Goal: Transaction & Acquisition: Book appointment/travel/reservation

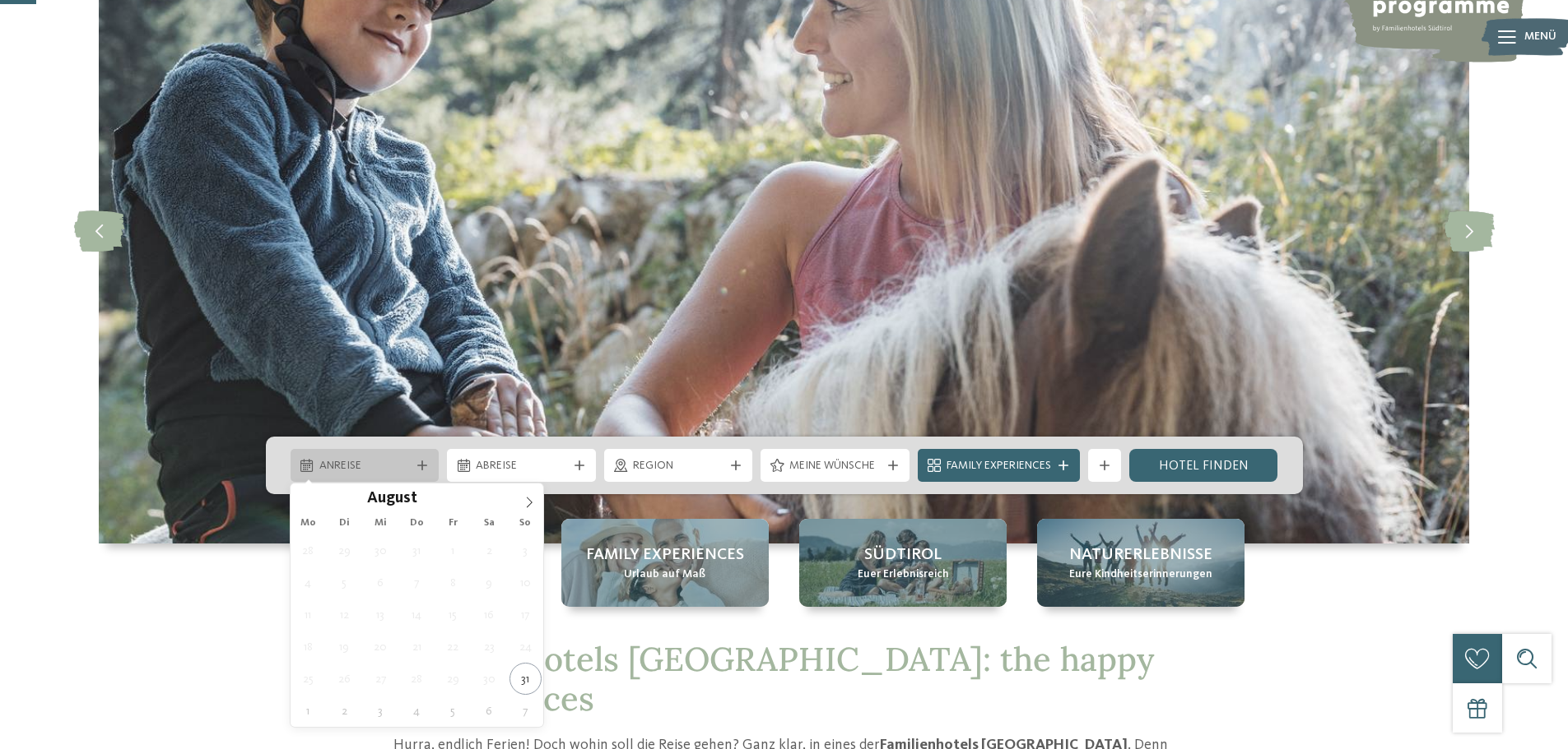
click at [419, 463] on icon at bounding box center [422, 466] width 10 height 10
click at [520, 501] on span at bounding box center [529, 498] width 28 height 28
click at [526, 500] on icon at bounding box center [529, 503] width 12 height 12
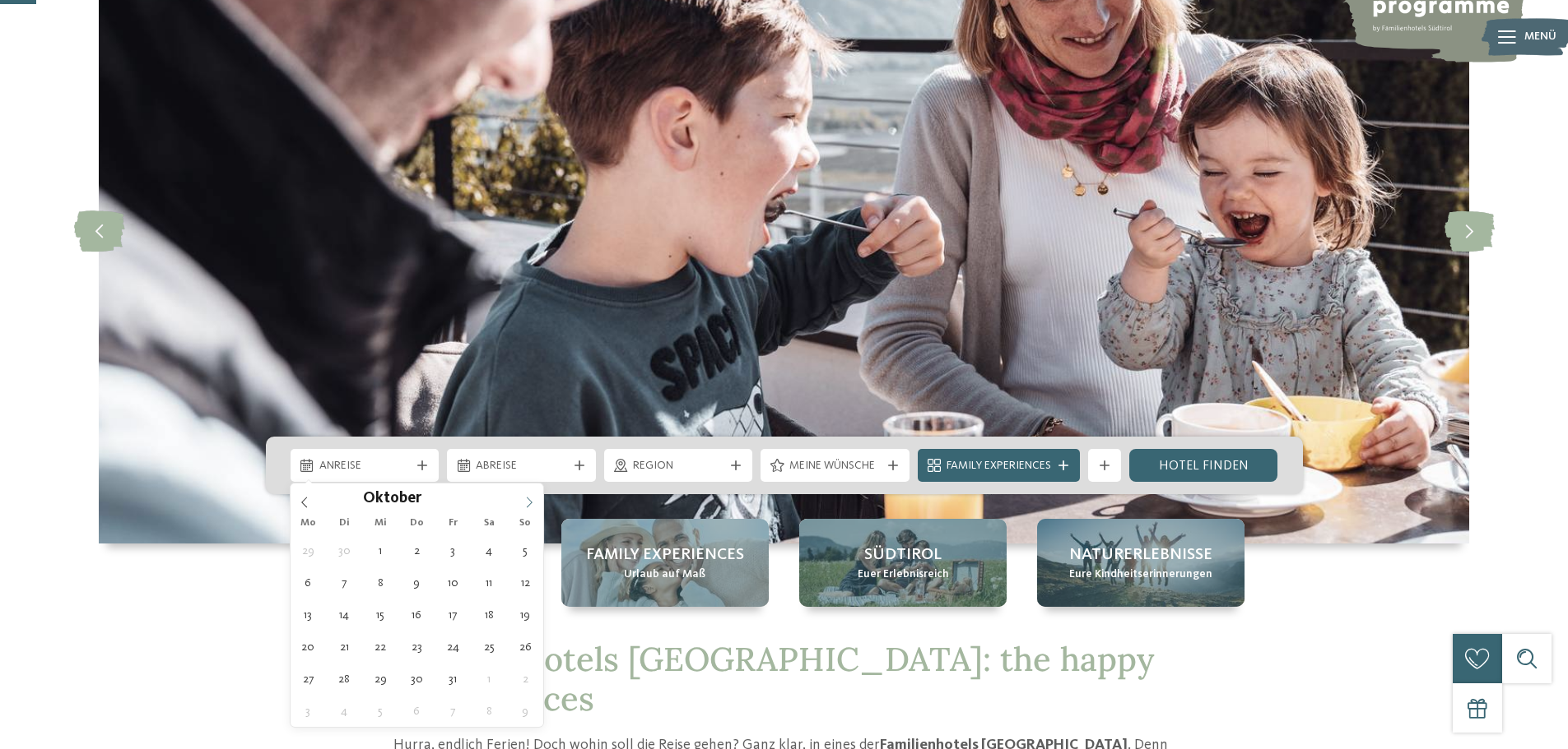
click at [526, 500] on icon at bounding box center [529, 503] width 12 height 12
type div "[DATE]"
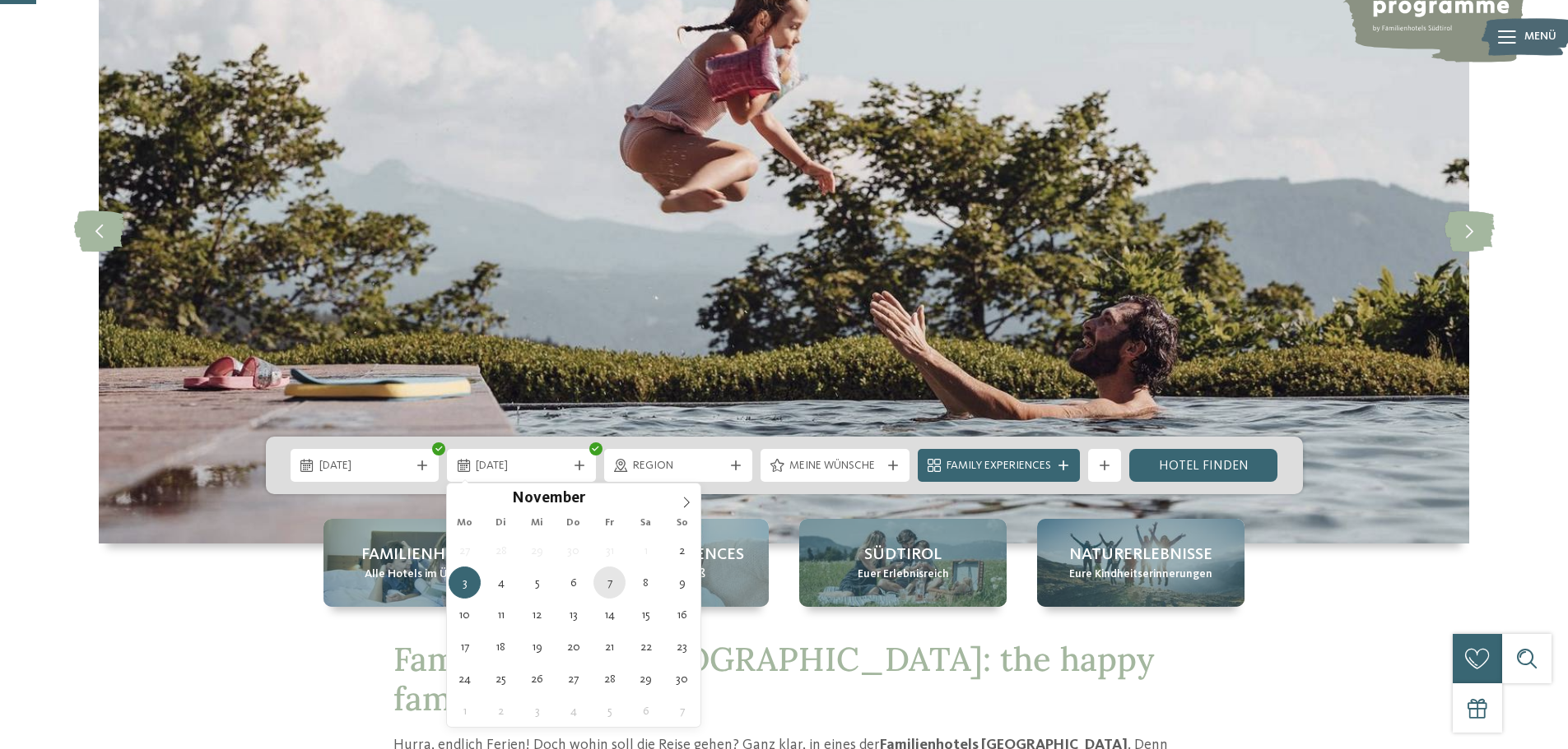
type div "[DATE]"
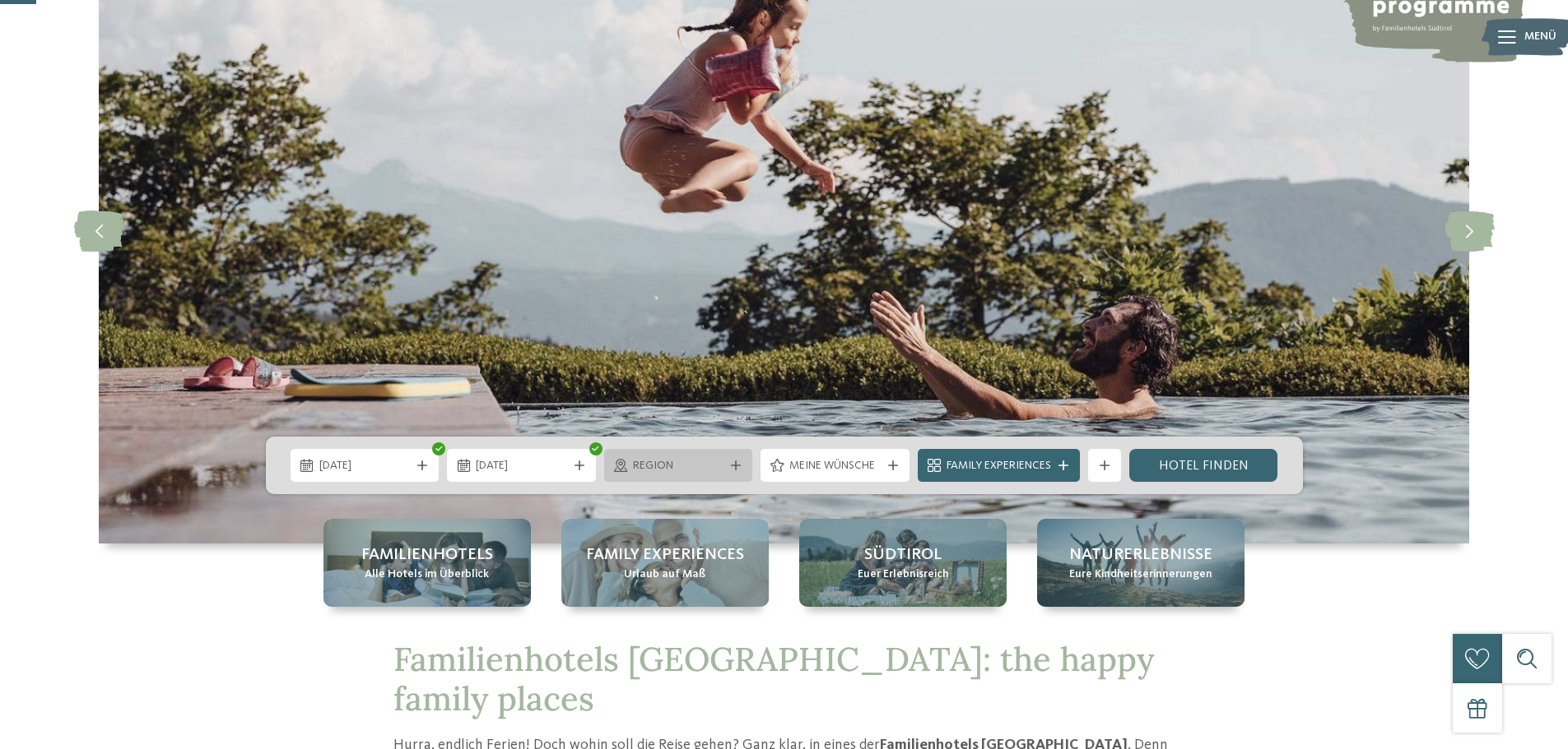
click at [732, 464] on icon at bounding box center [736, 466] width 10 height 10
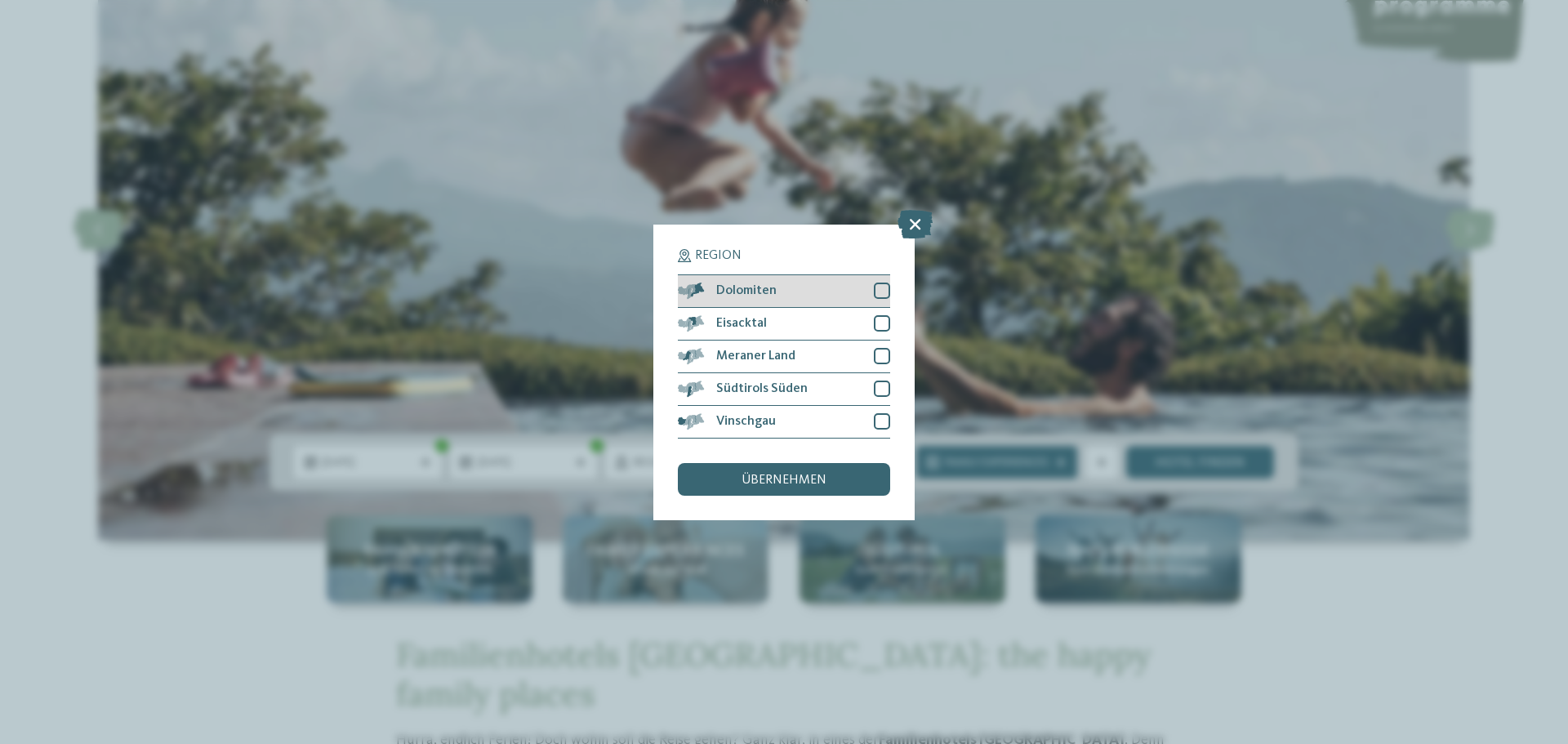
click at [876, 292] on div at bounding box center [882, 291] width 16 height 16
click at [882, 327] on div at bounding box center [882, 324] width 16 height 16
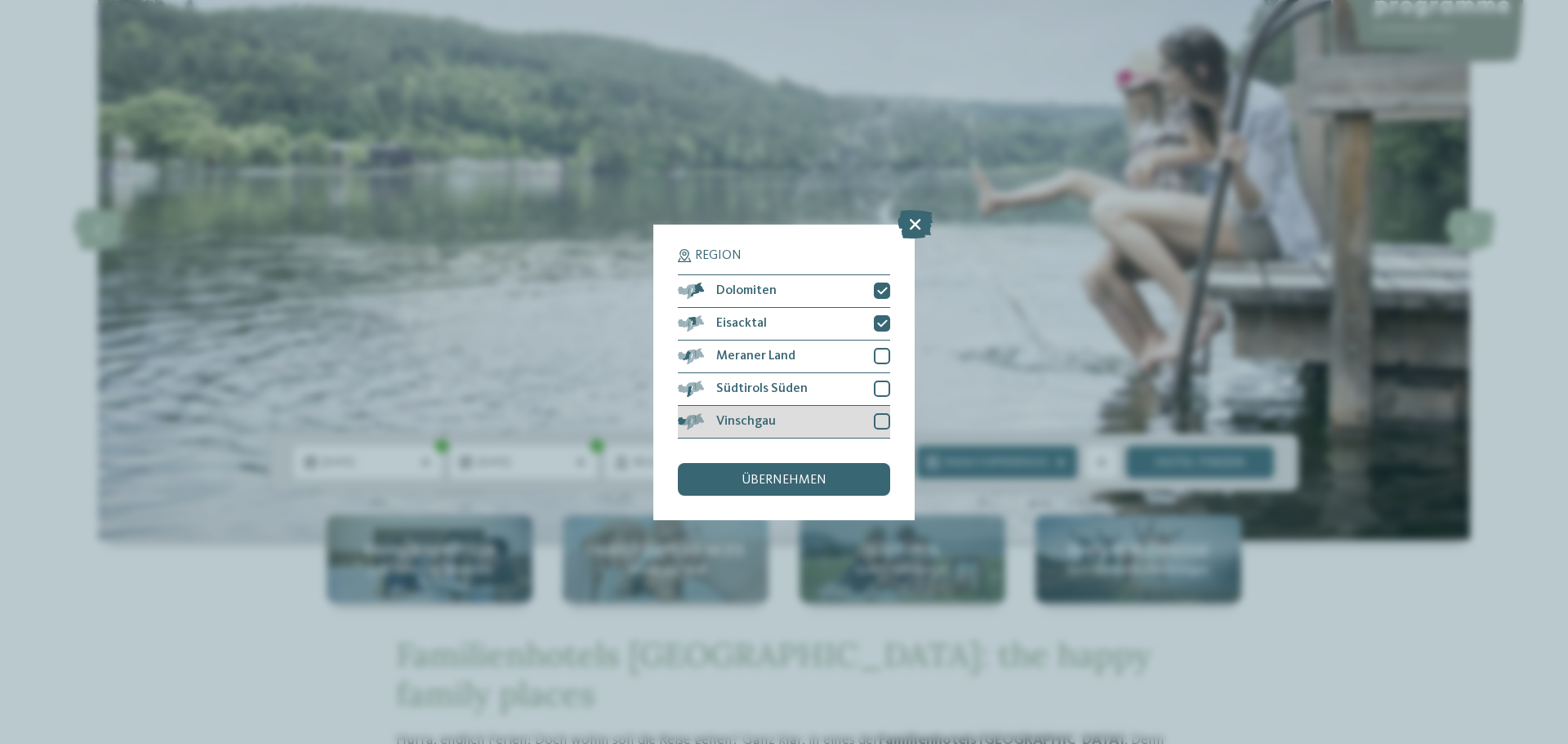
click at [881, 415] on div at bounding box center [882, 421] width 16 height 16
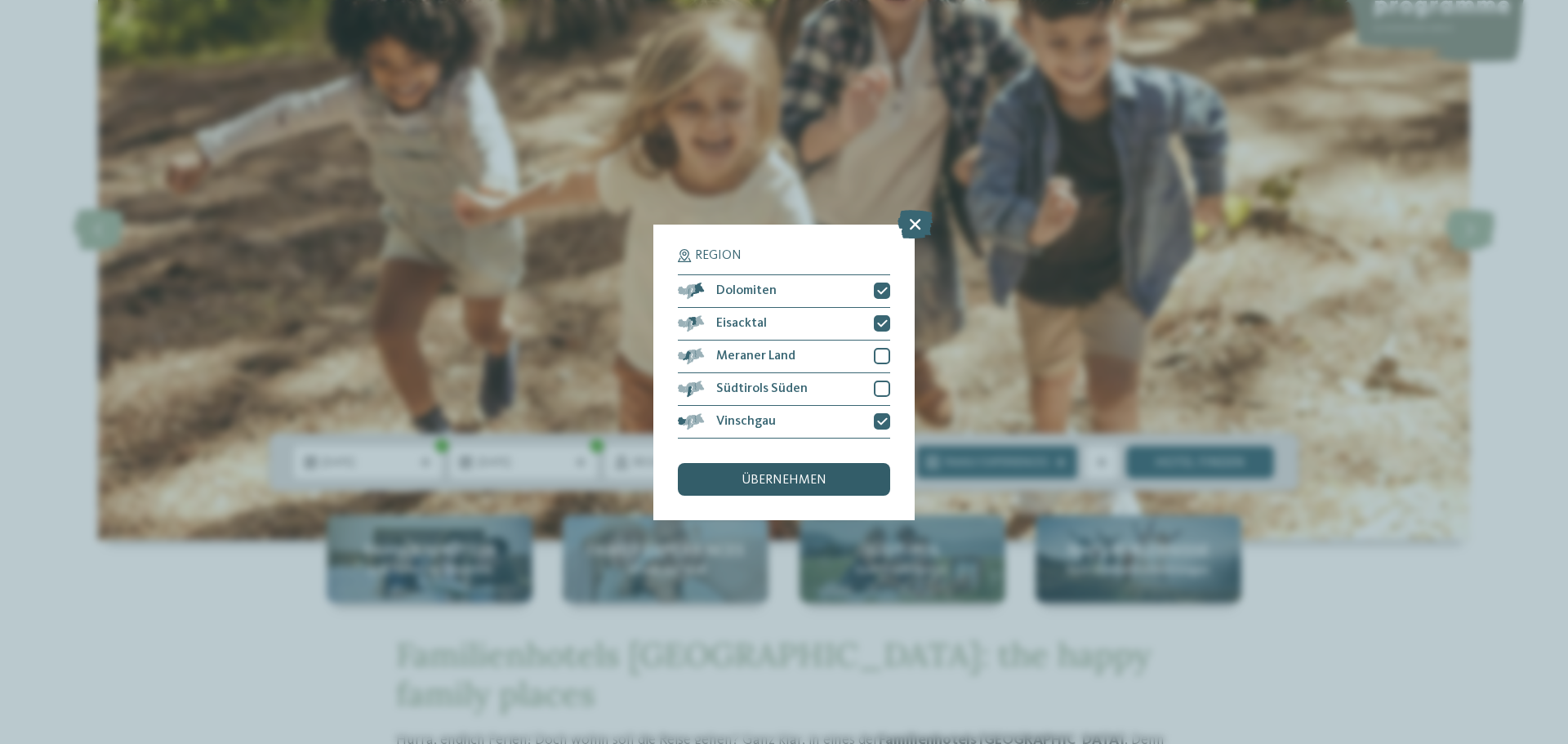
click at [783, 480] on span "übernehmen" at bounding box center [784, 481] width 85 height 13
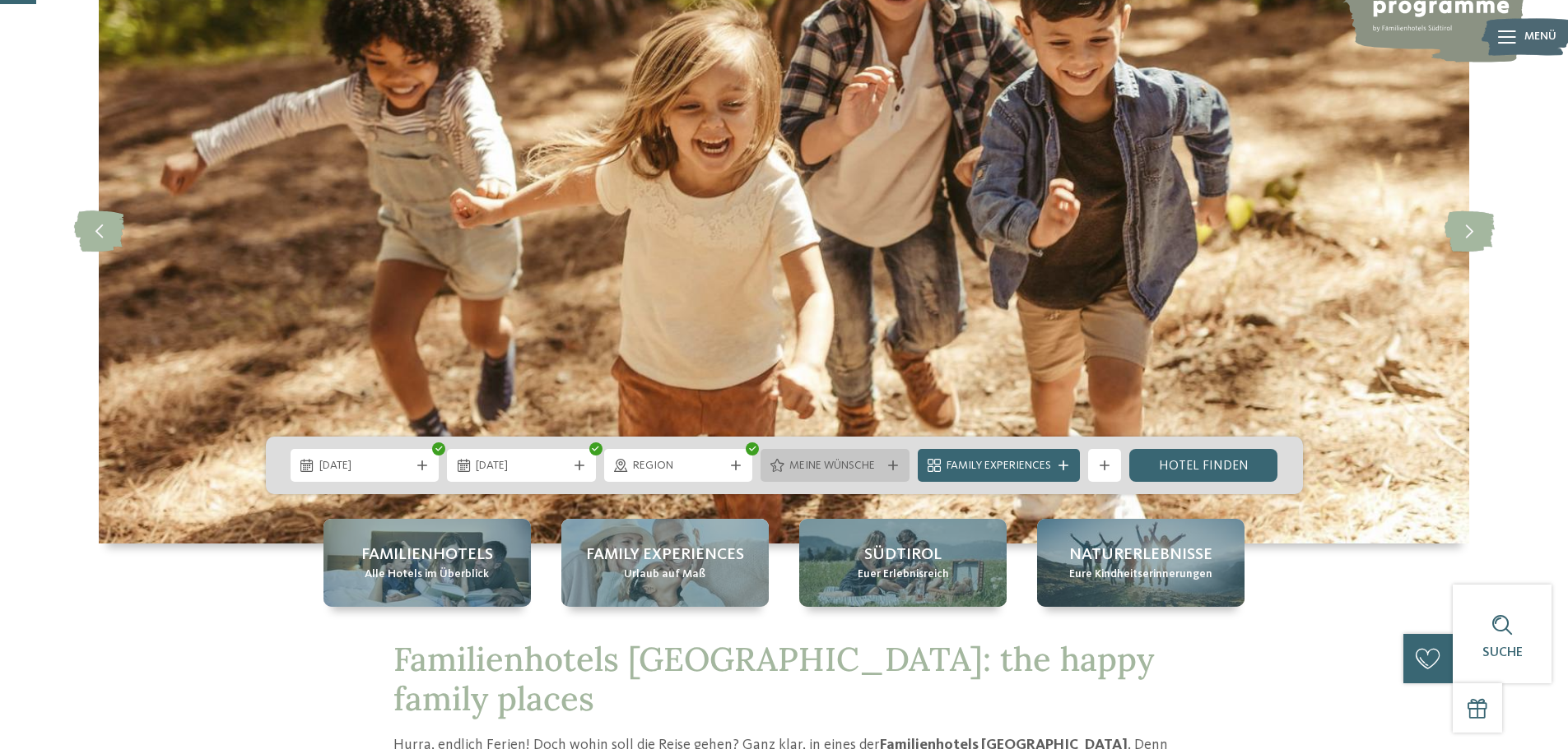
click at [795, 473] on span "Meine Wünsche" at bounding box center [834, 466] width 91 height 16
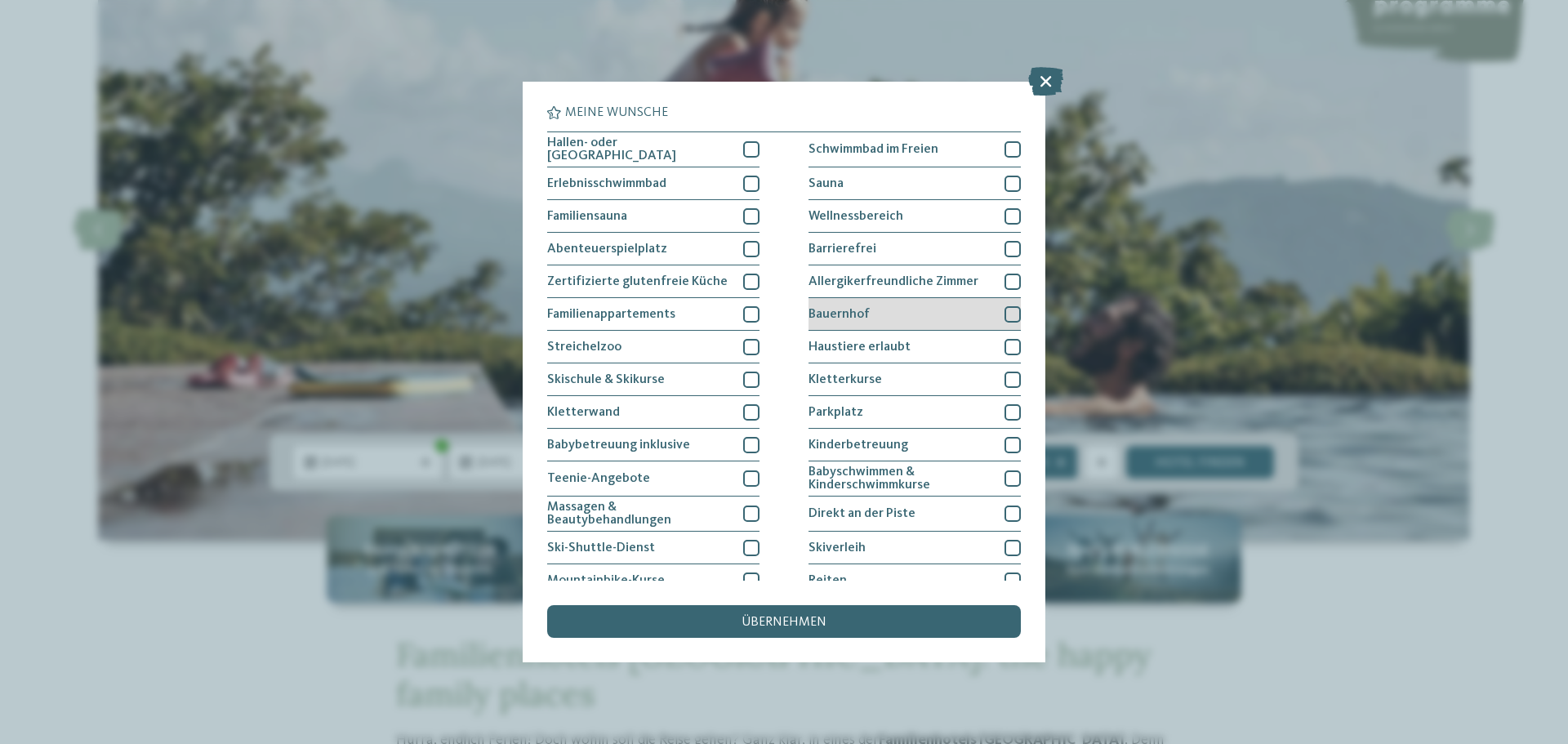
click at [1005, 313] on div at bounding box center [1012, 314] width 16 height 16
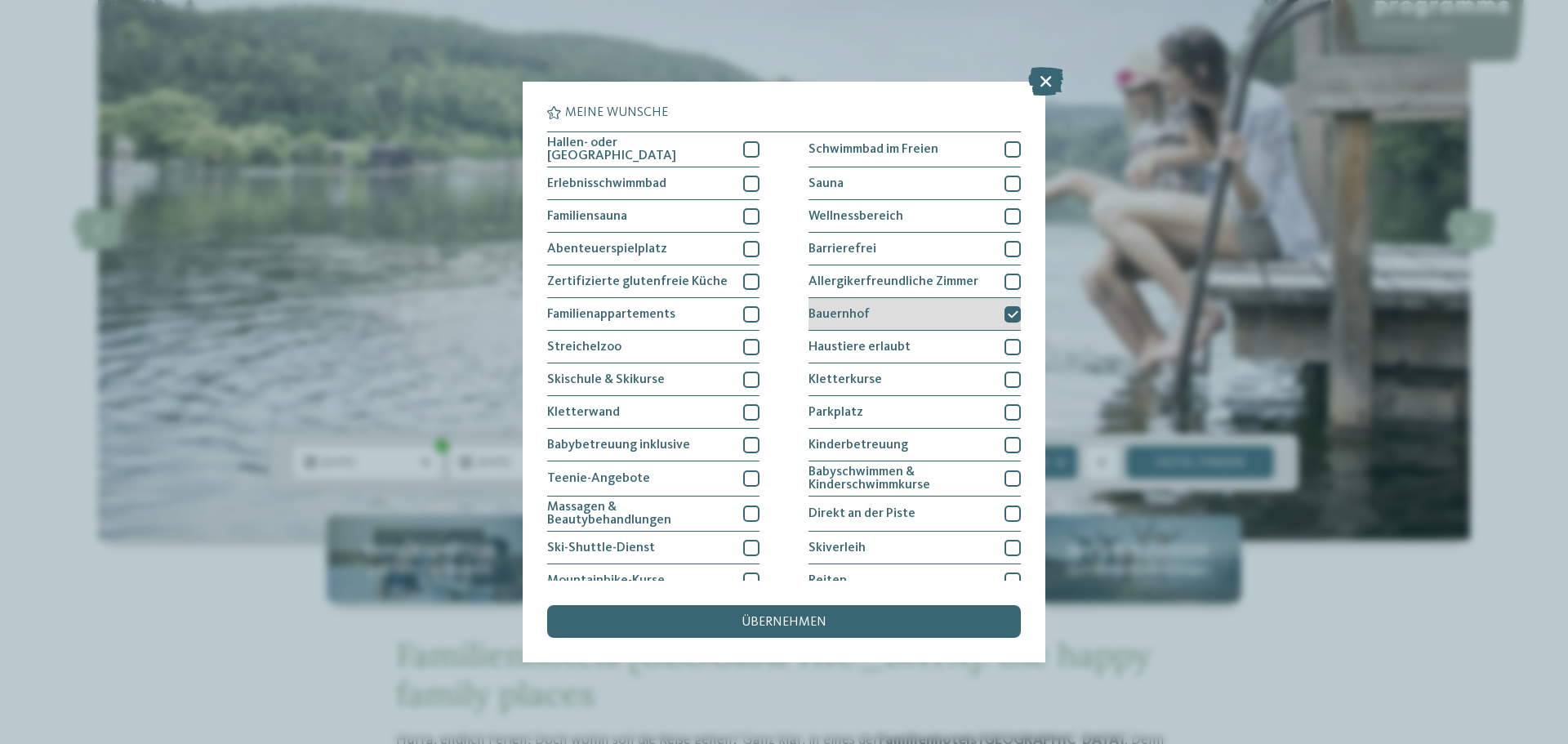
click at [1008, 314] on icon at bounding box center [1012, 315] width 11 height 10
click at [777, 619] on span "übernehmen" at bounding box center [784, 623] width 85 height 13
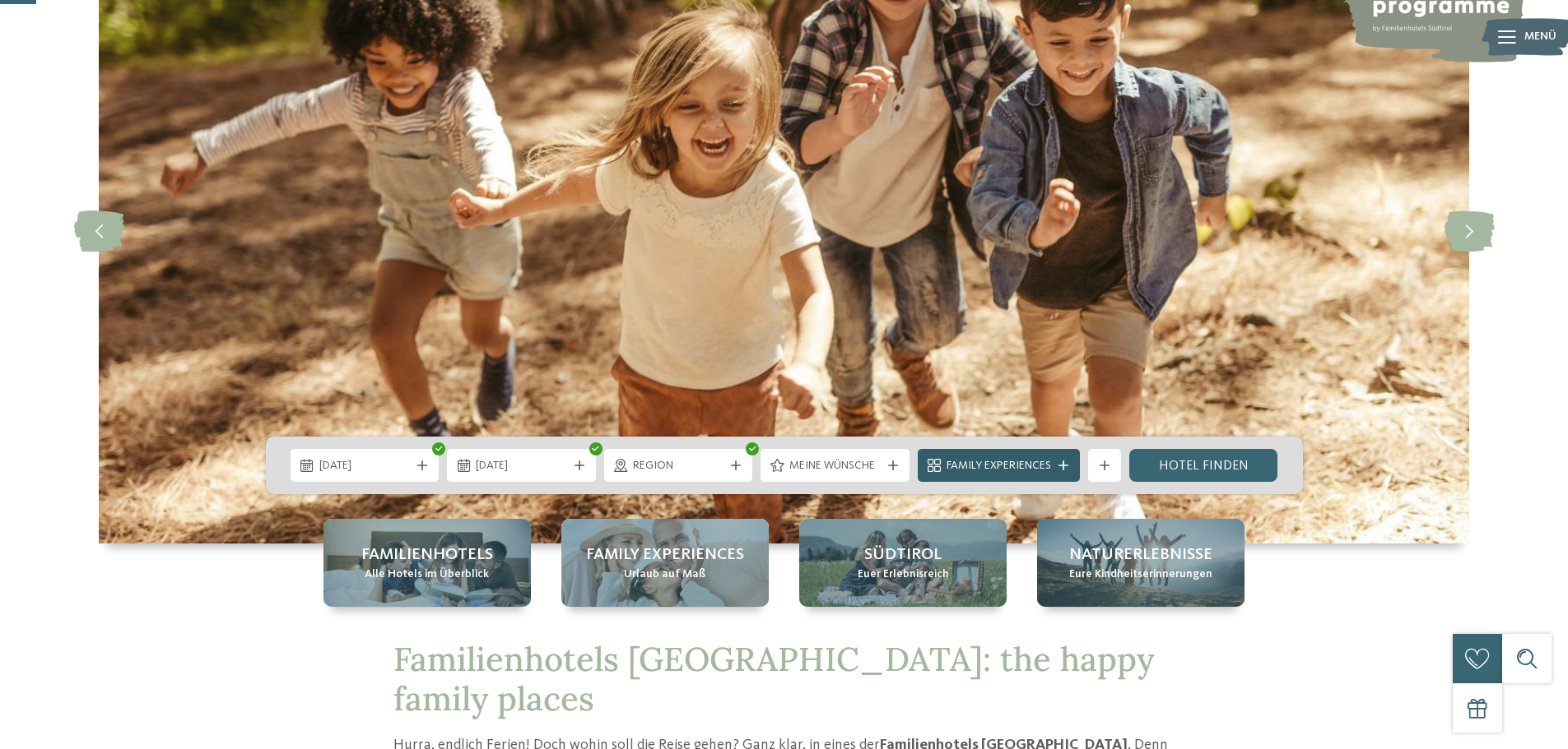
click at [1011, 466] on span "Family Experiences" at bounding box center [999, 466] width 104 height 16
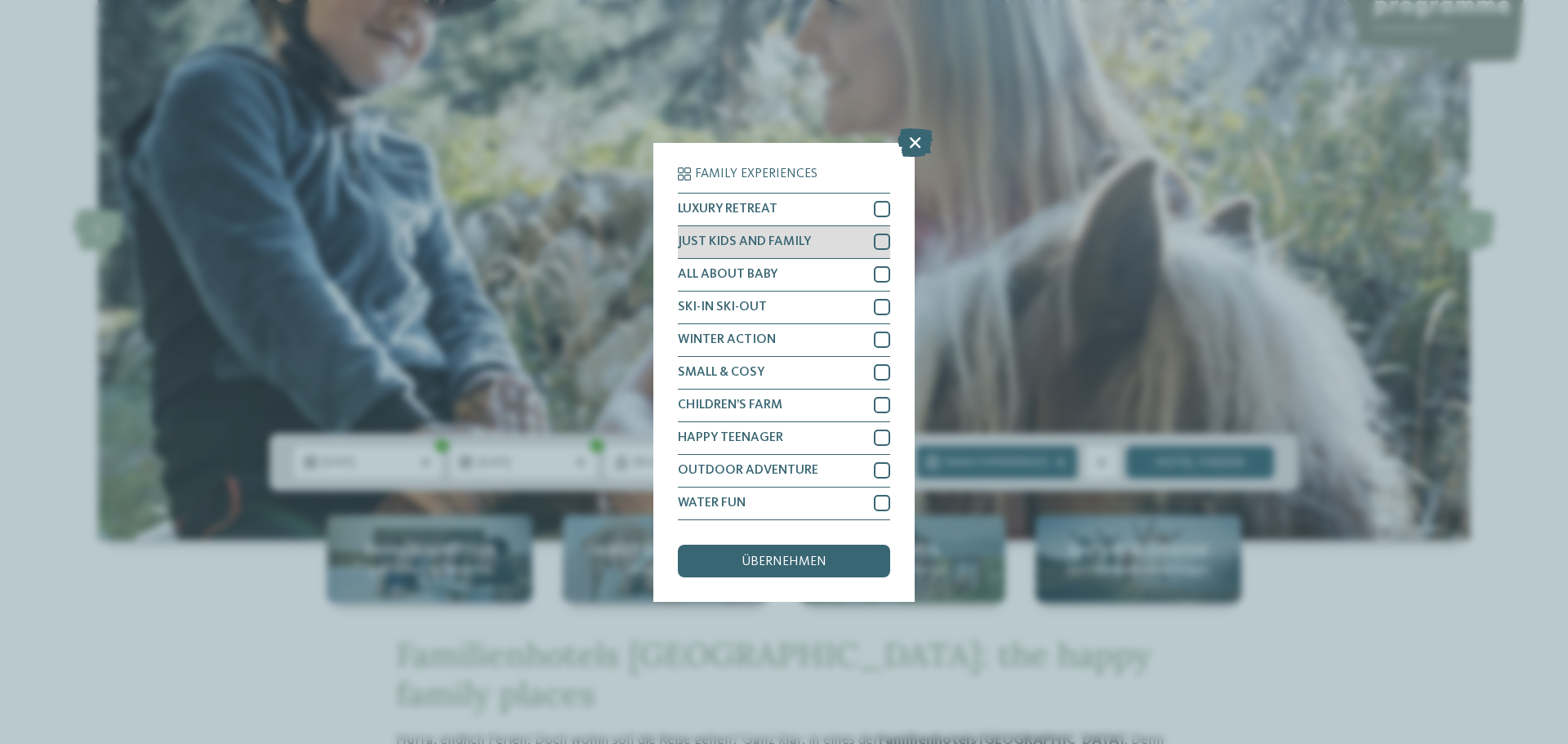
click at [880, 241] on div at bounding box center [882, 241] width 16 height 16
click at [885, 372] on div at bounding box center [882, 372] width 16 height 16
click at [882, 398] on div at bounding box center [882, 405] width 16 height 16
click at [885, 459] on div "OUTDOOR ADVENTURE" at bounding box center [784, 471] width 212 height 33
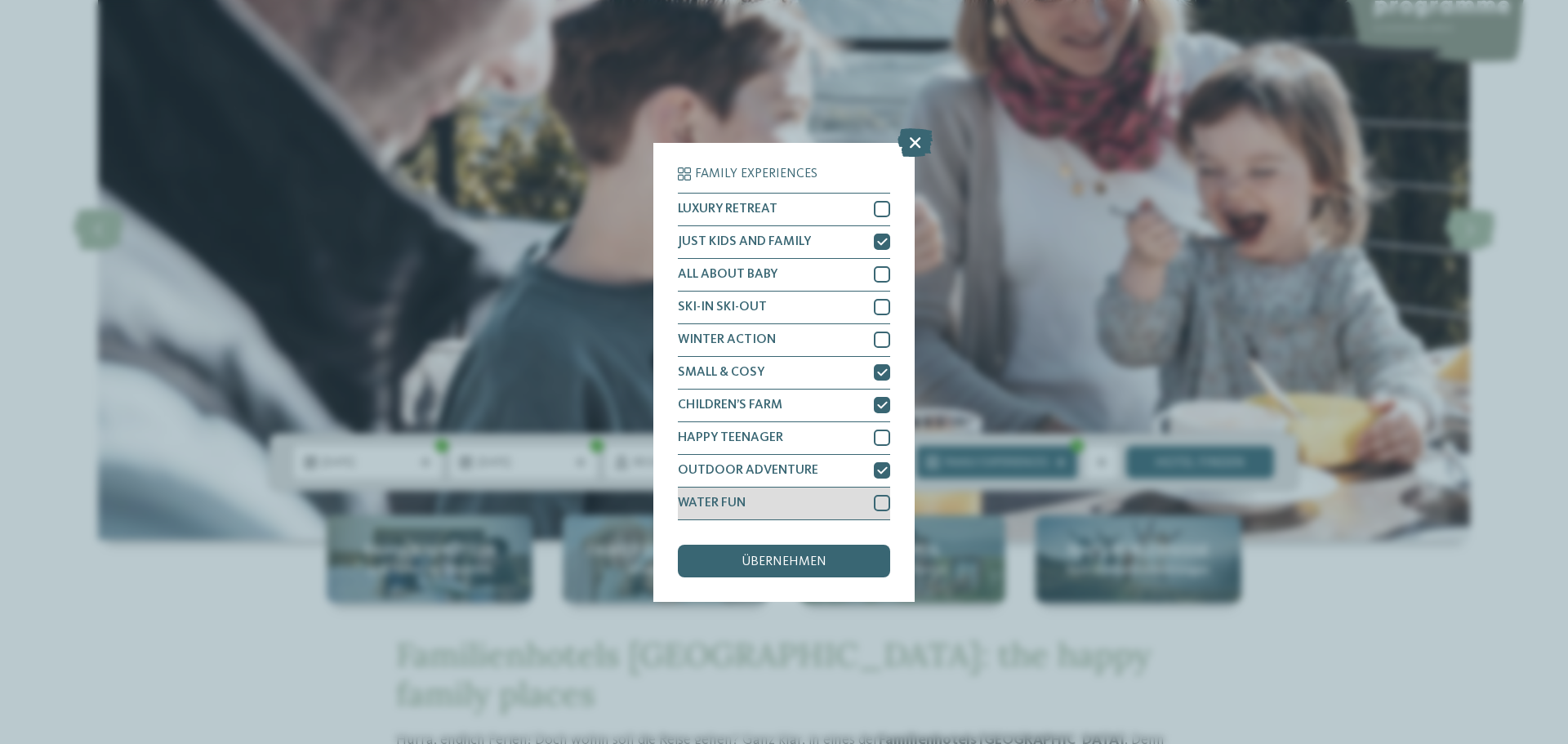
click at [874, 507] on div at bounding box center [882, 503] width 16 height 16
click at [793, 564] on span "übernehmen" at bounding box center [784, 563] width 85 height 13
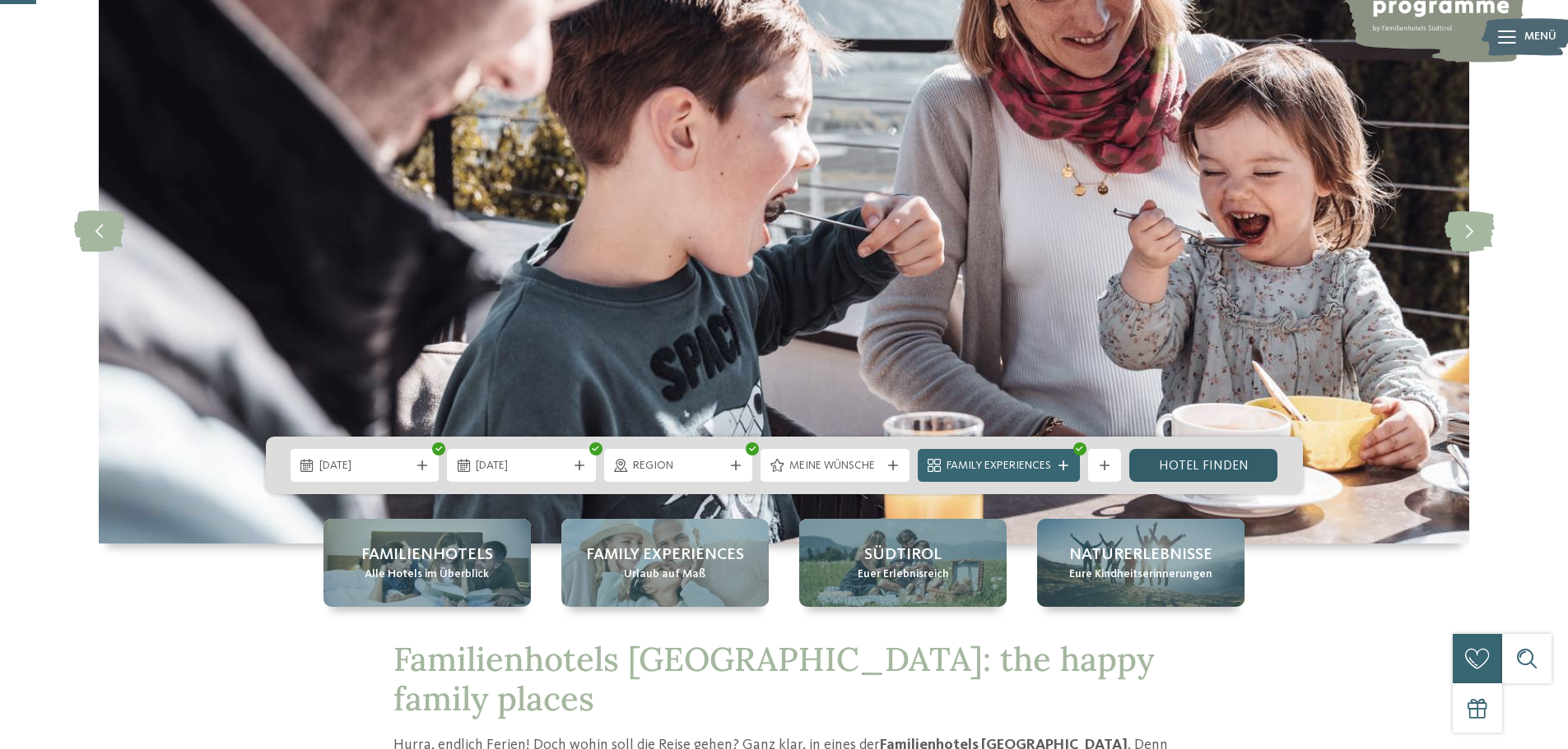
click at [1227, 464] on link "Hotel finden" at bounding box center [1204, 466] width 149 height 33
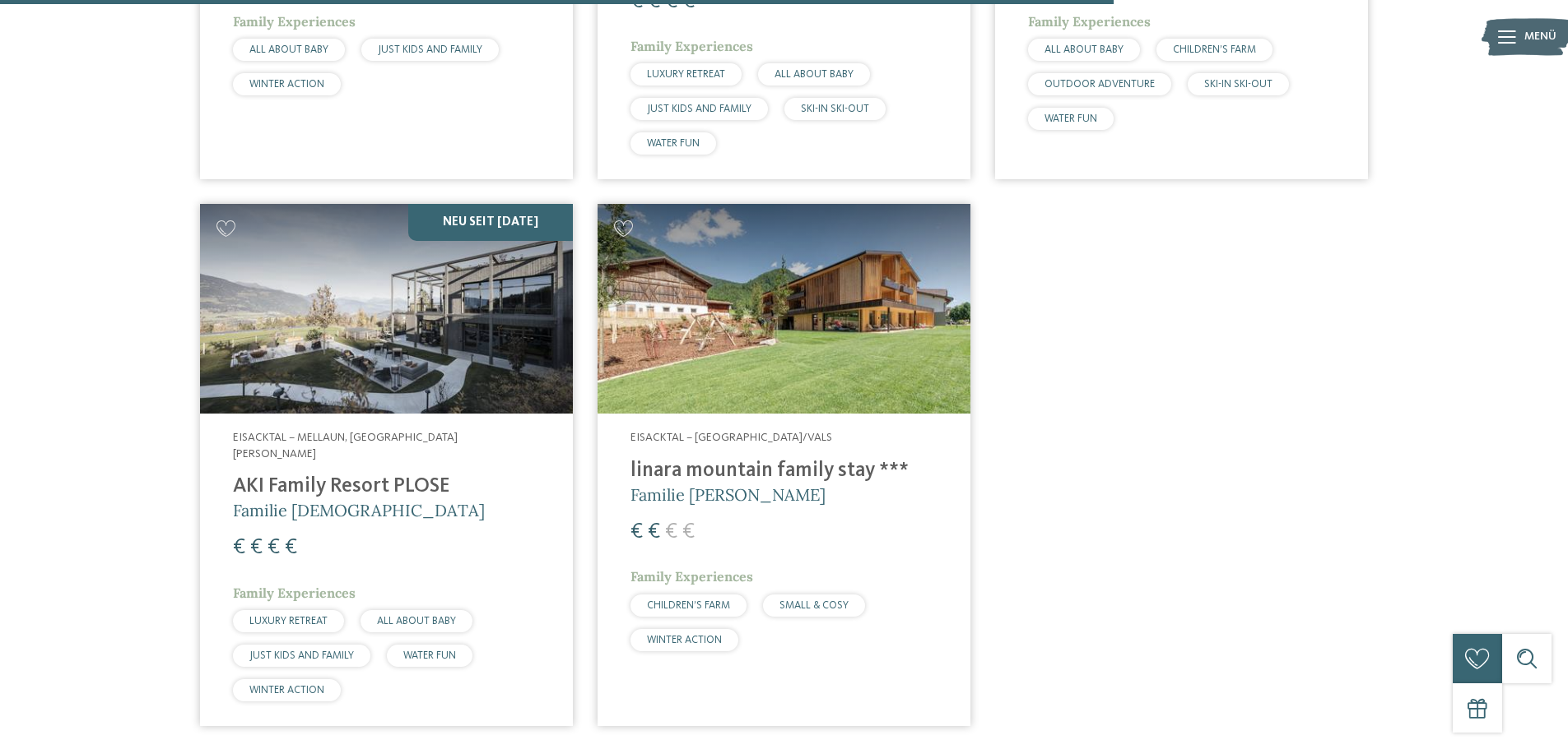
scroll to position [2226, 0]
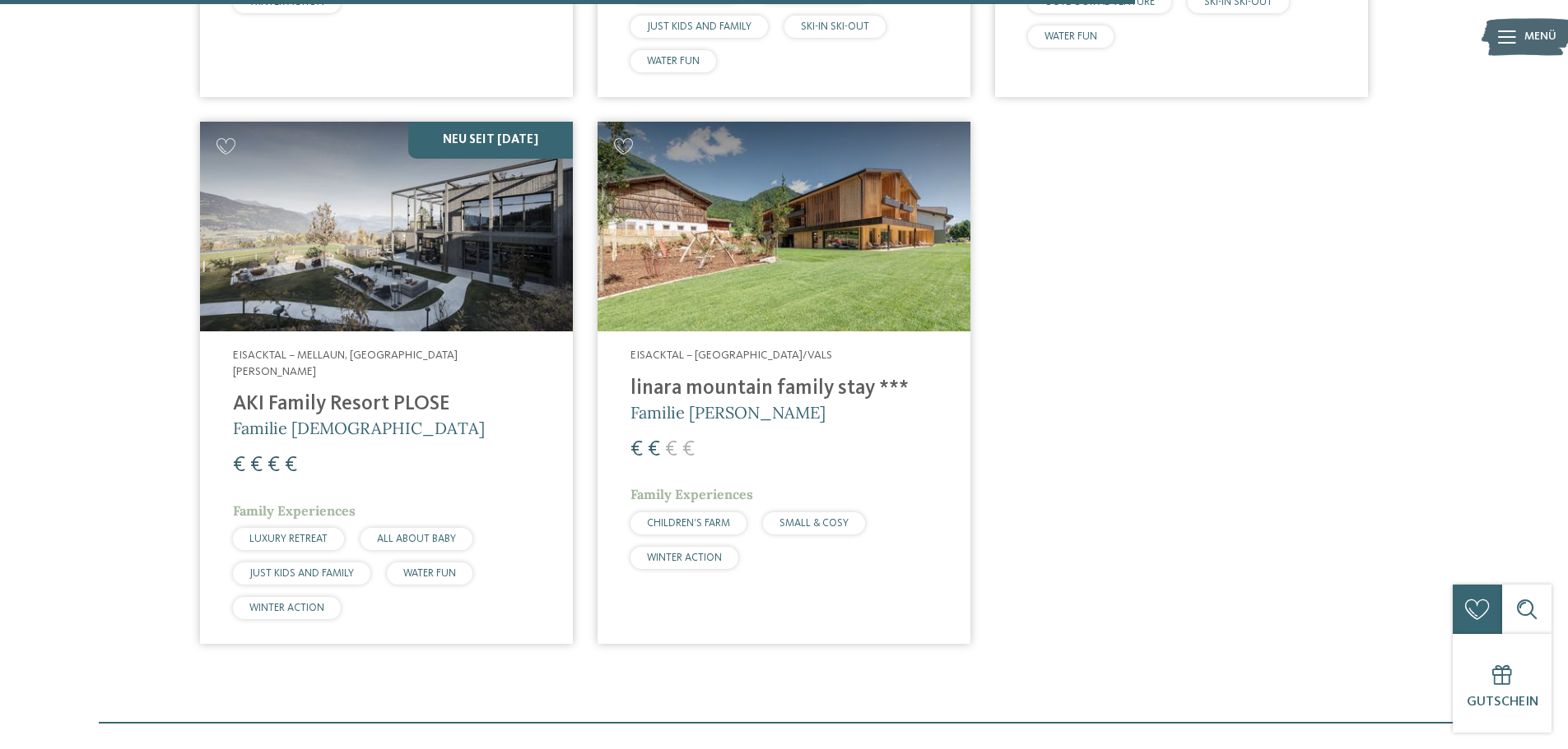
click at [713, 389] on h4 "linara mountain family stay ***" at bounding box center [784, 389] width 307 height 25
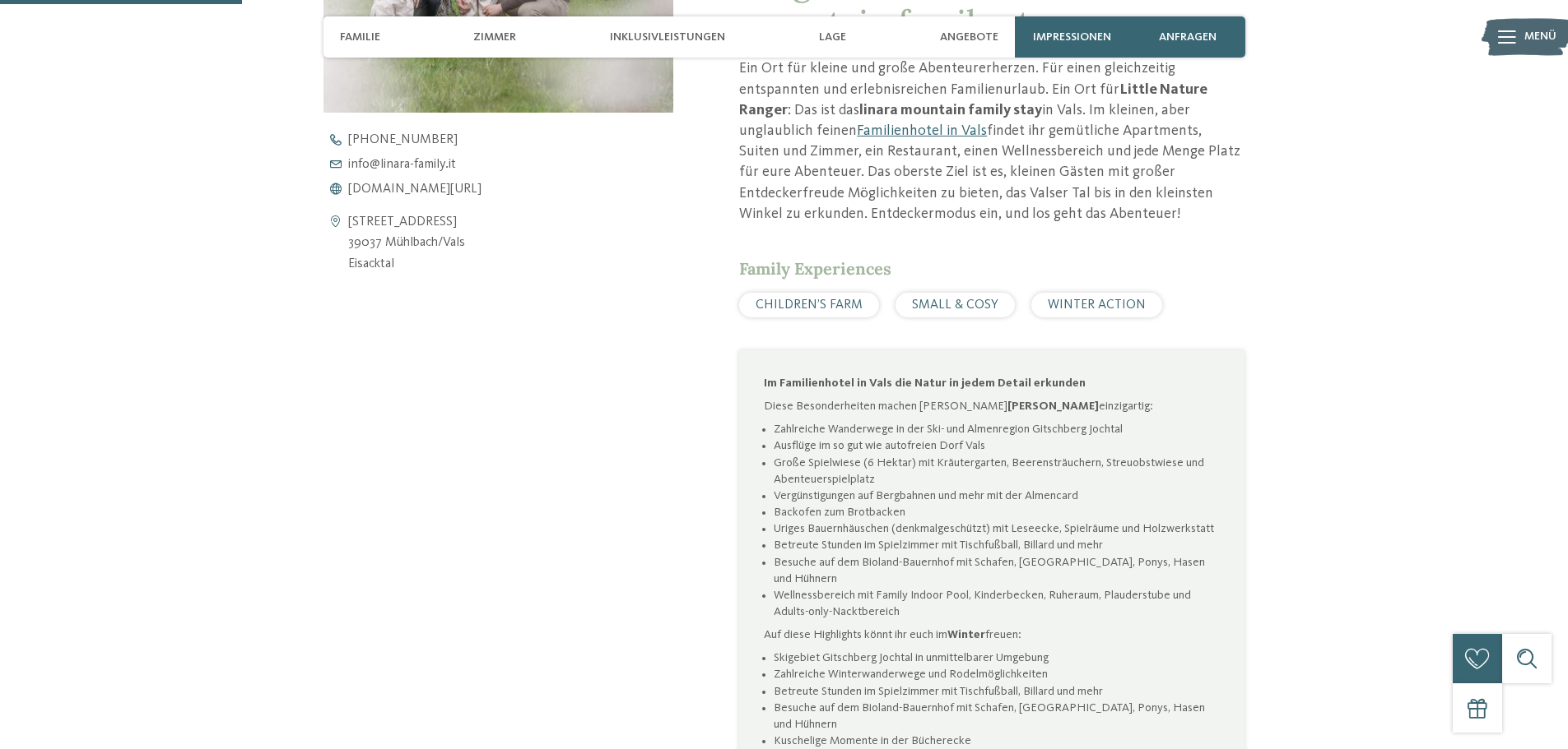
scroll to position [822, 0]
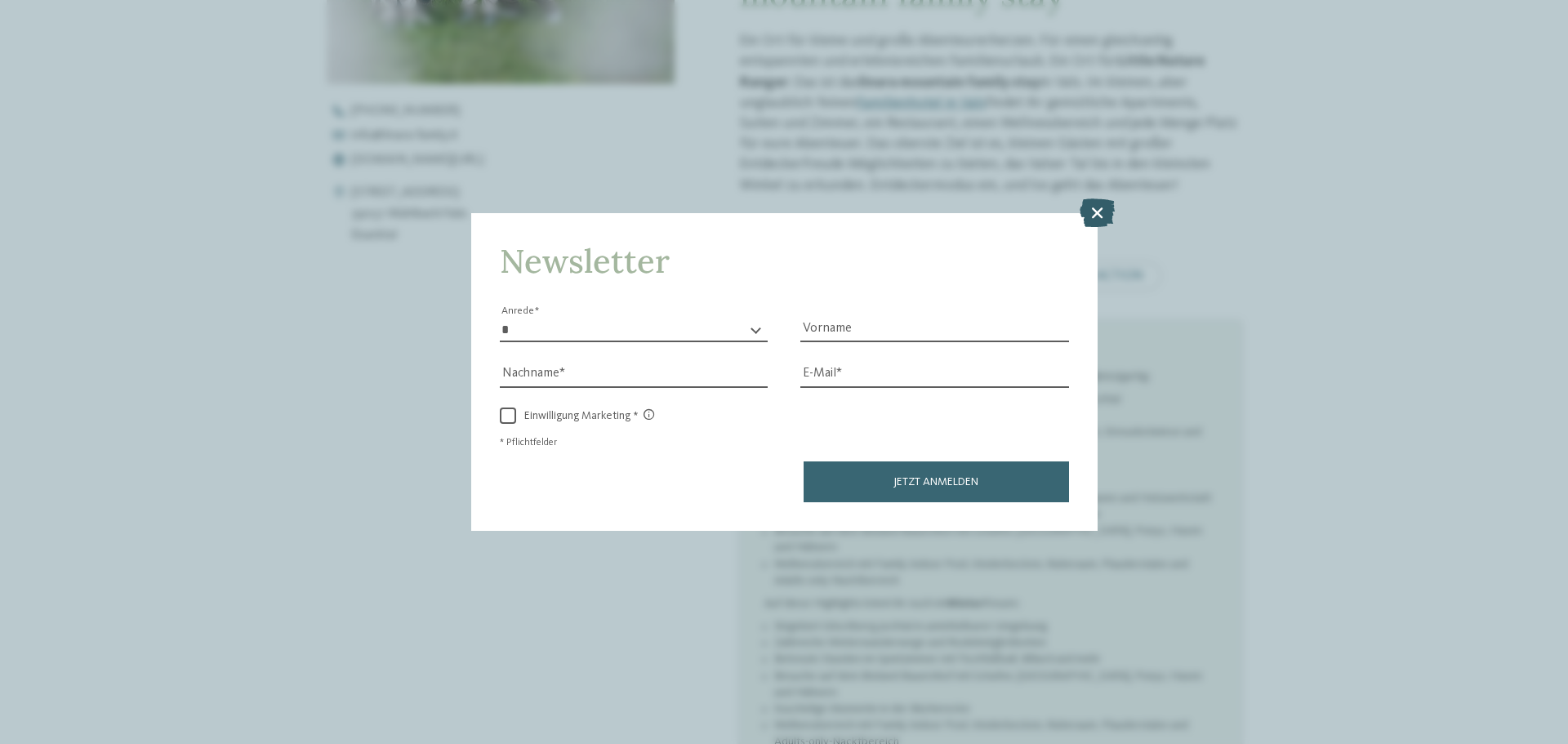
click at [1104, 210] on icon at bounding box center [1097, 213] width 36 height 29
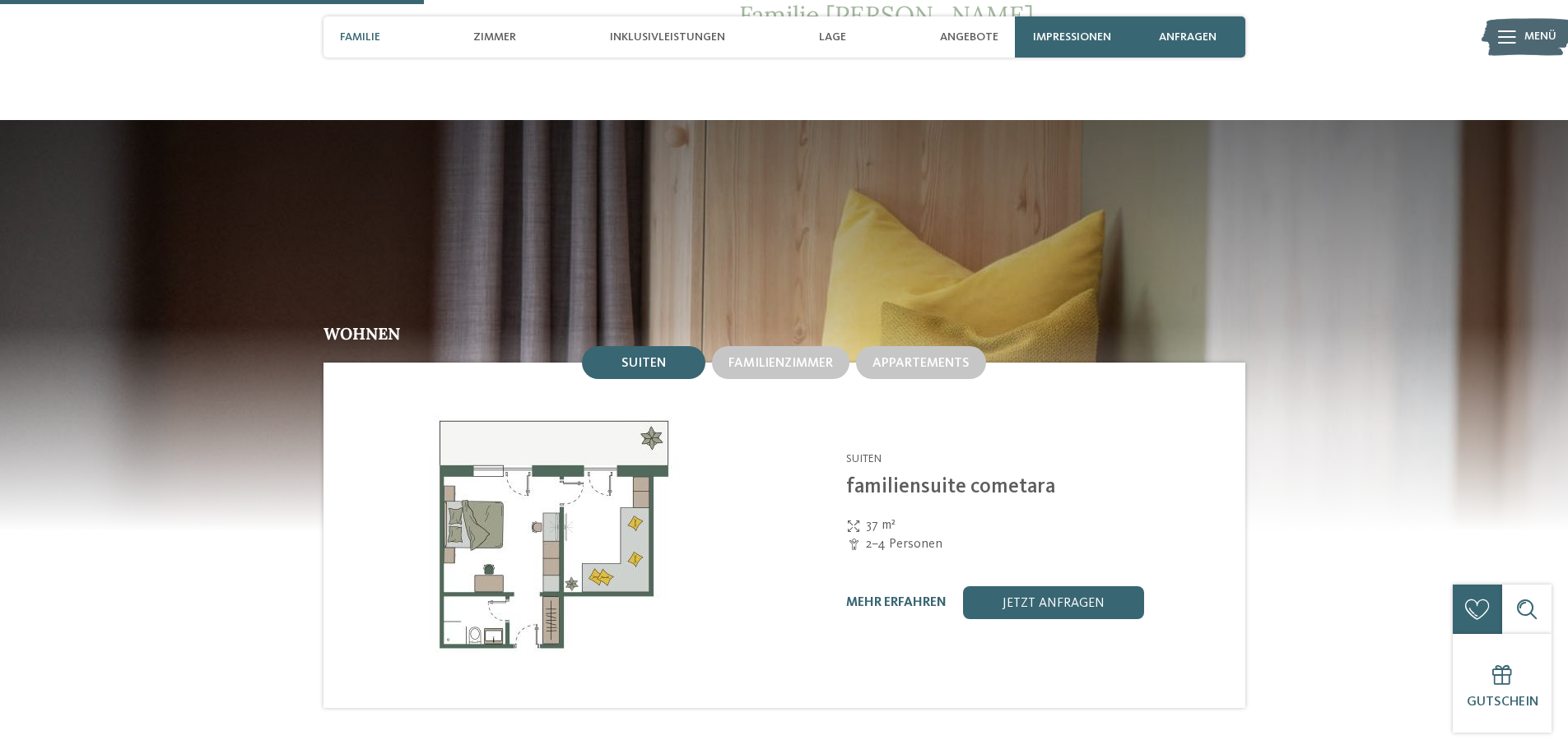
scroll to position [1645, 0]
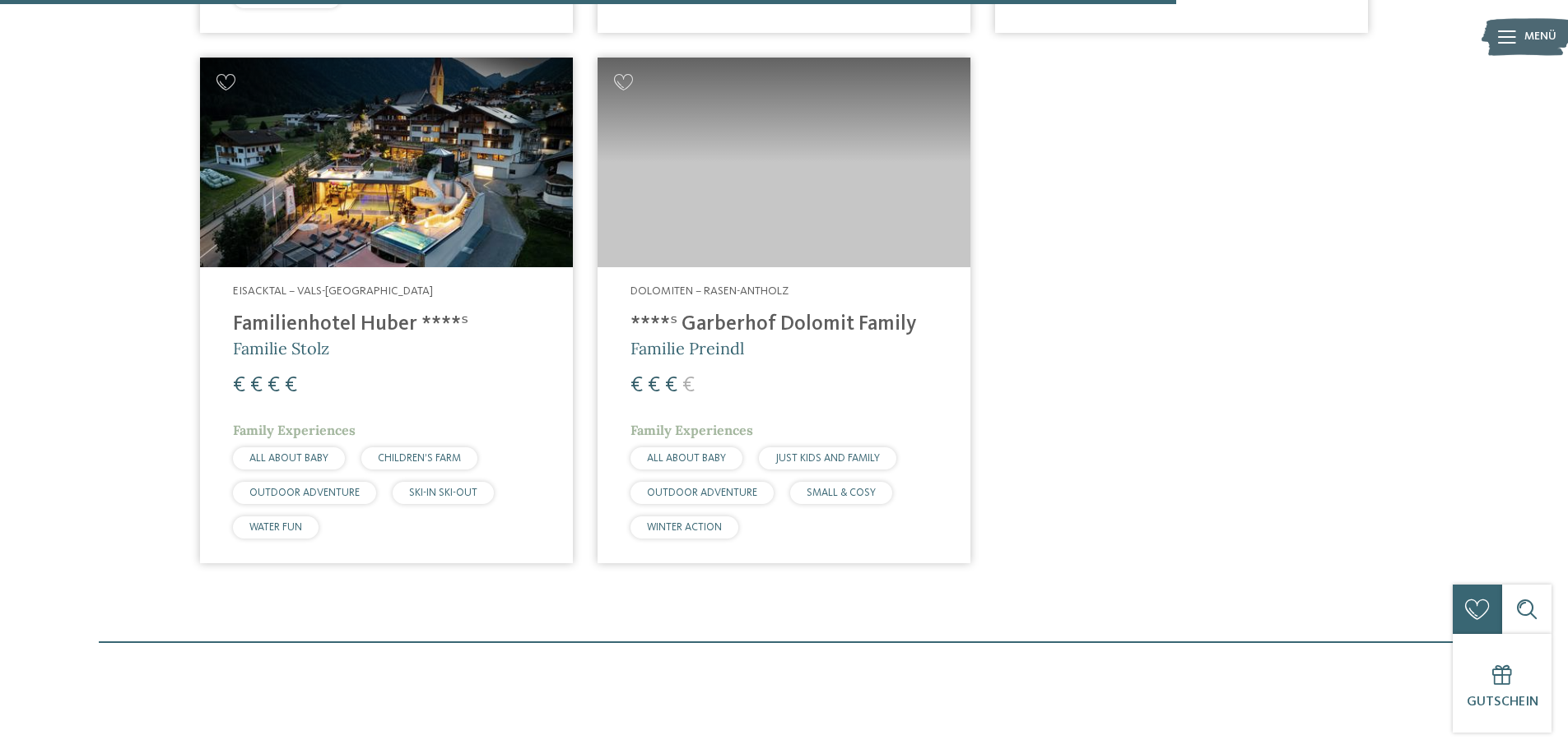
scroll to position [2308, 0]
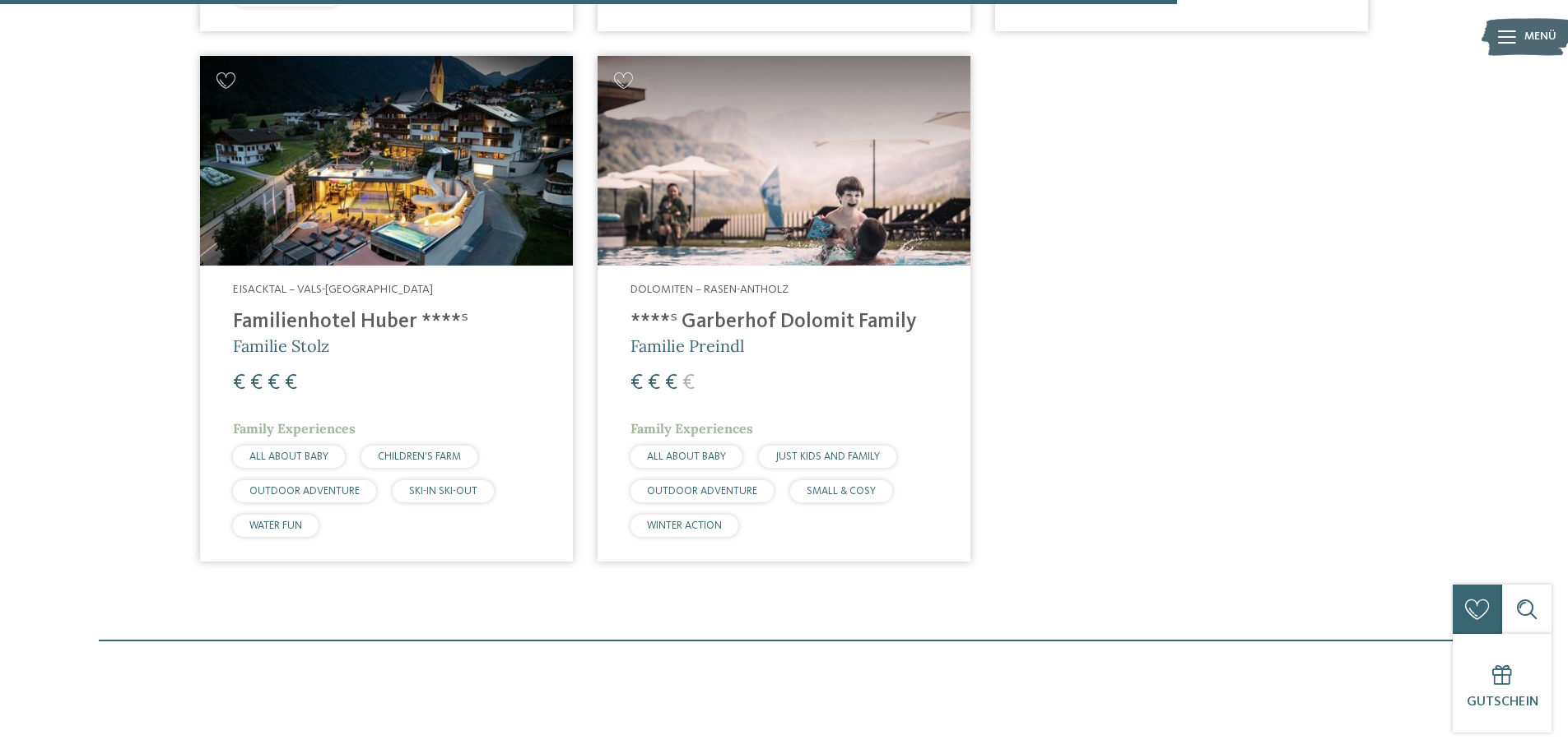
click at [778, 310] on h4 "****ˢ Garberhof Dolomit Family" at bounding box center [784, 323] width 307 height 25
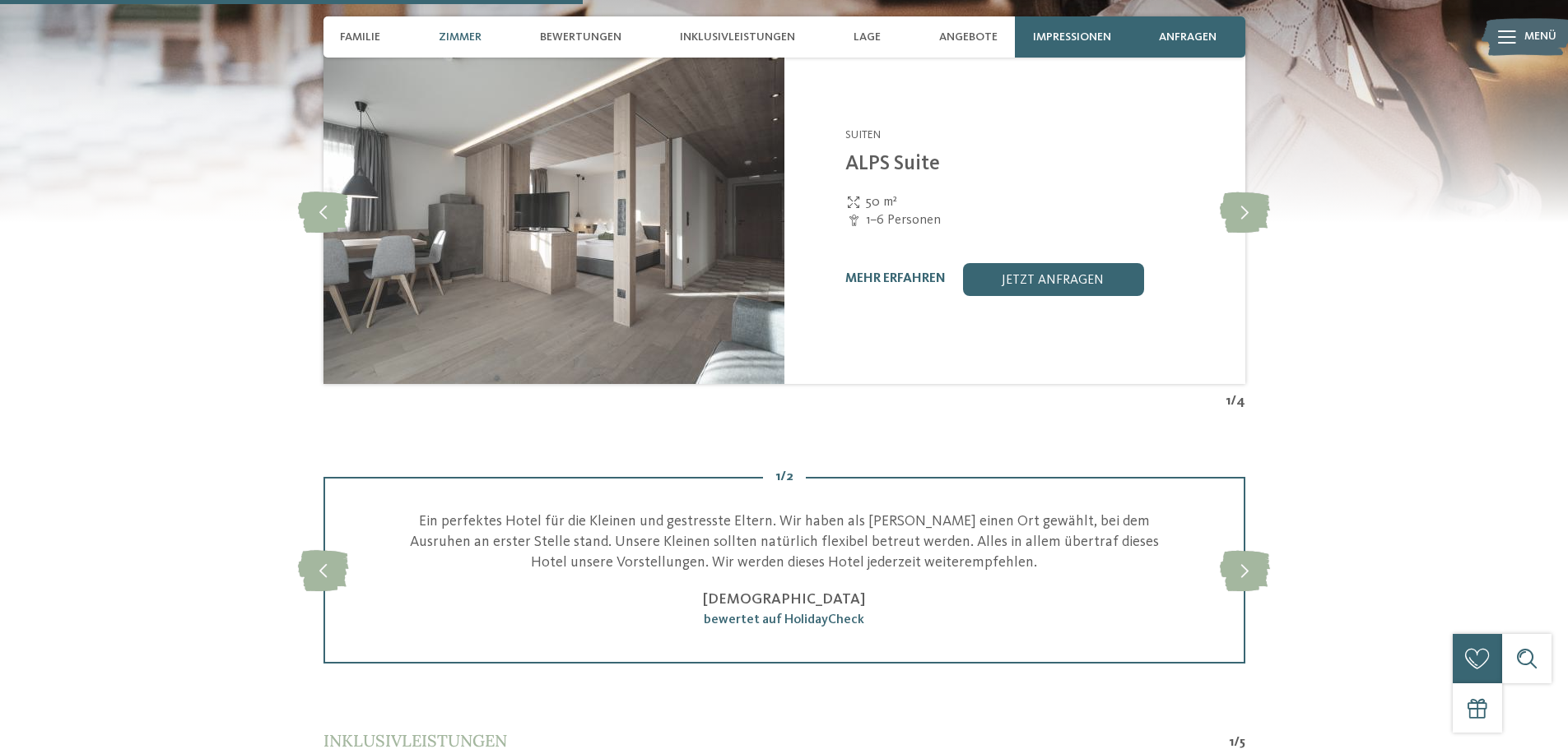
scroll to position [2633, 0]
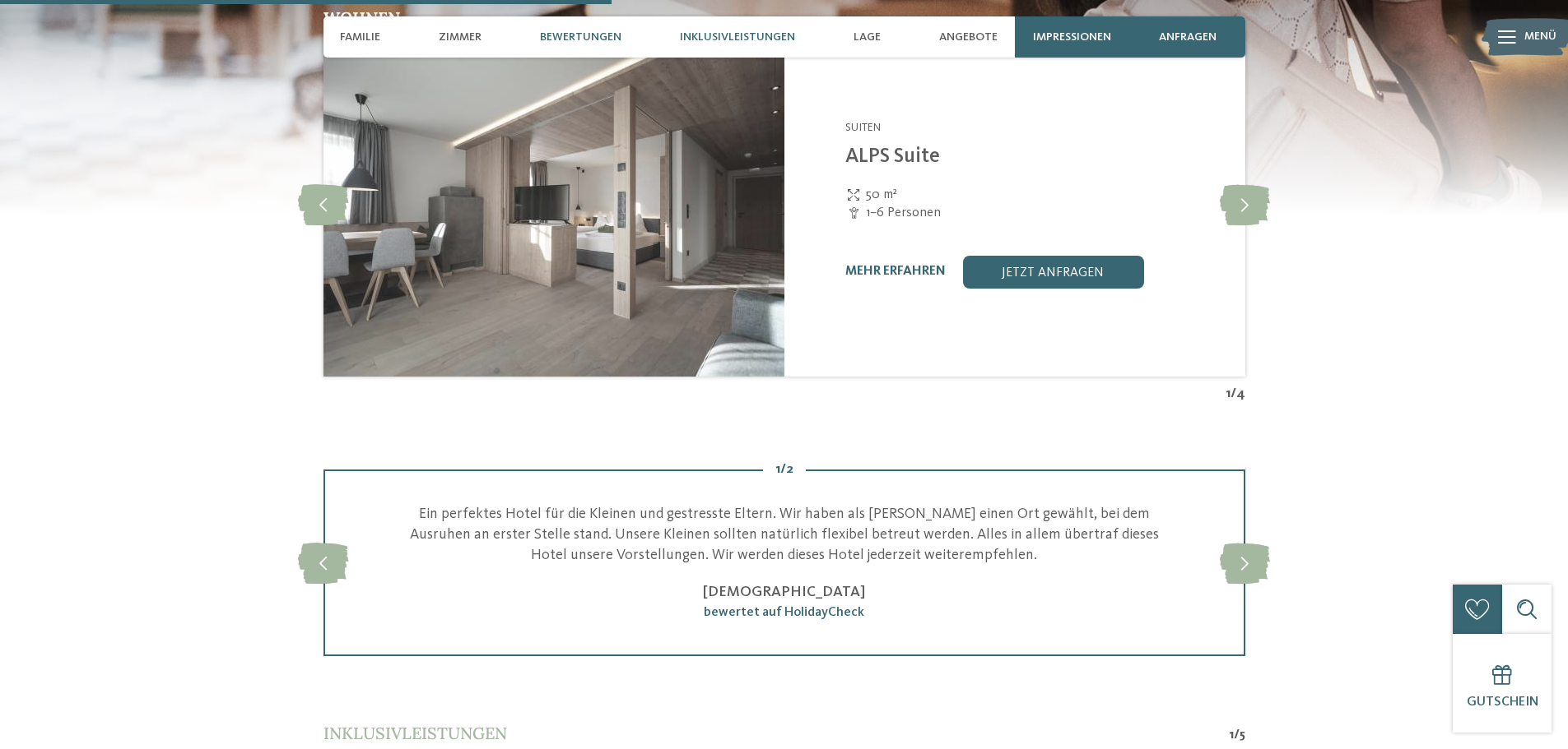
click at [733, 37] on span "Inklusivleistungen" at bounding box center [737, 37] width 115 height 14
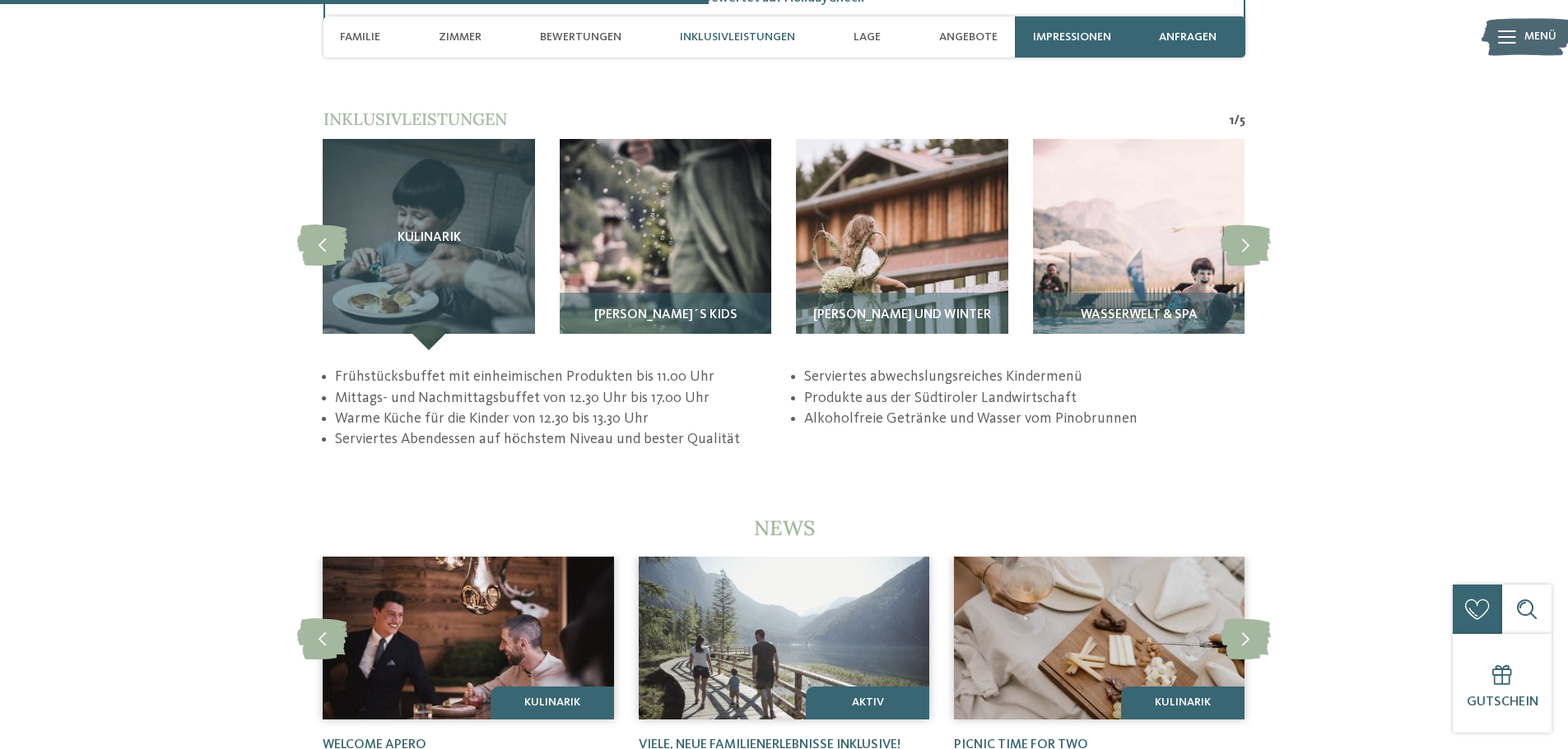
scroll to position [3248, 0]
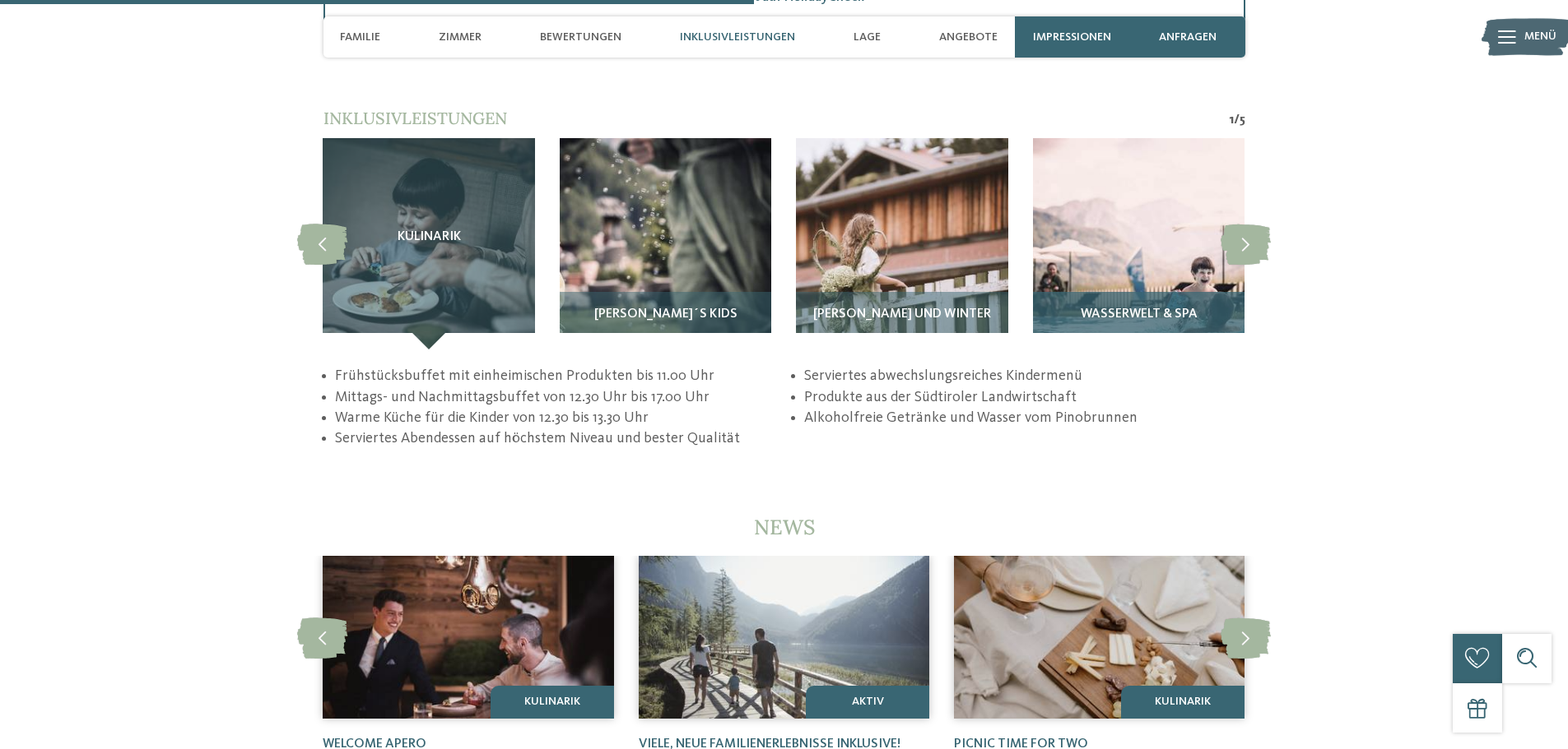
click at [1155, 307] on span "Wasserwelt & Spa" at bounding box center [1139, 314] width 117 height 14
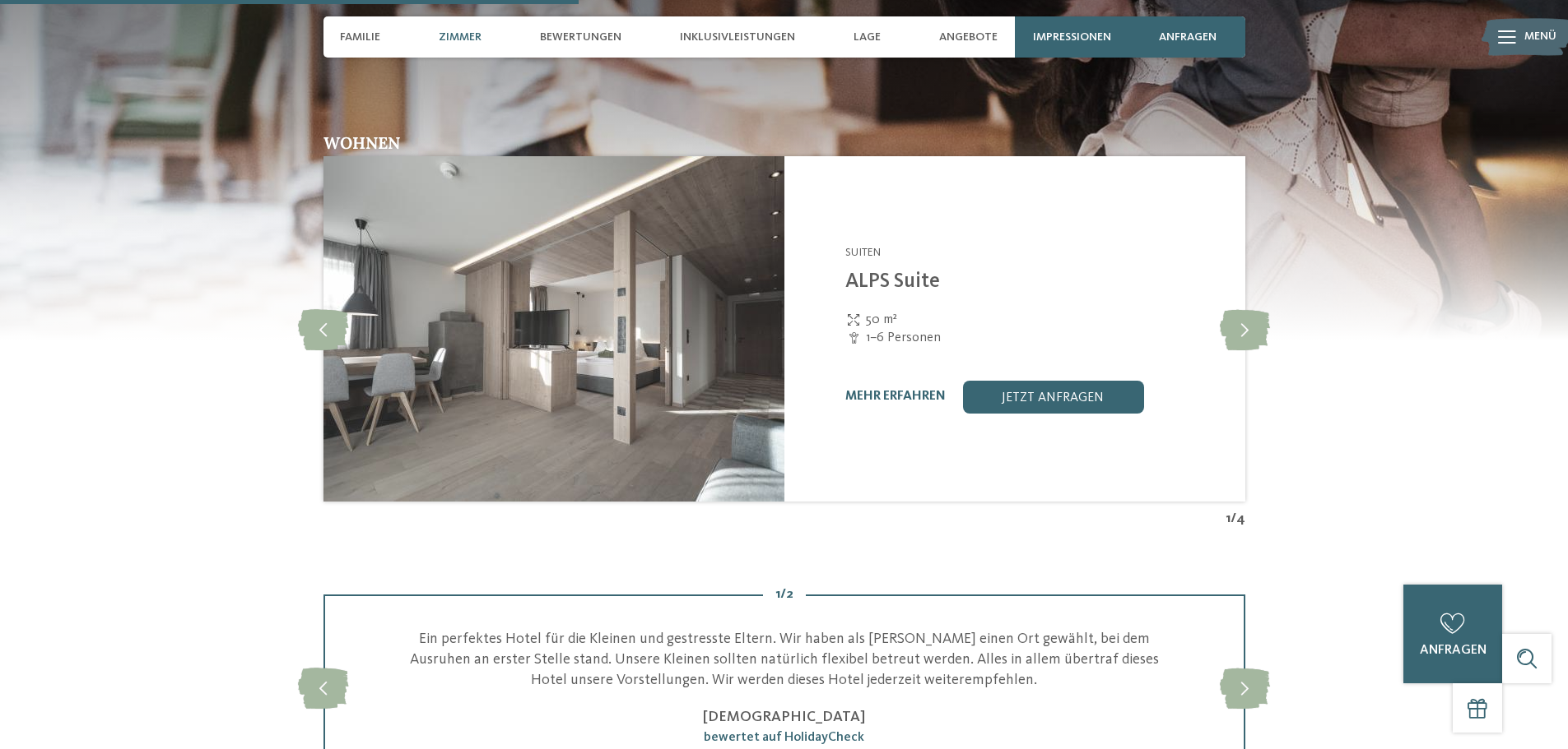
scroll to position [2261, 0]
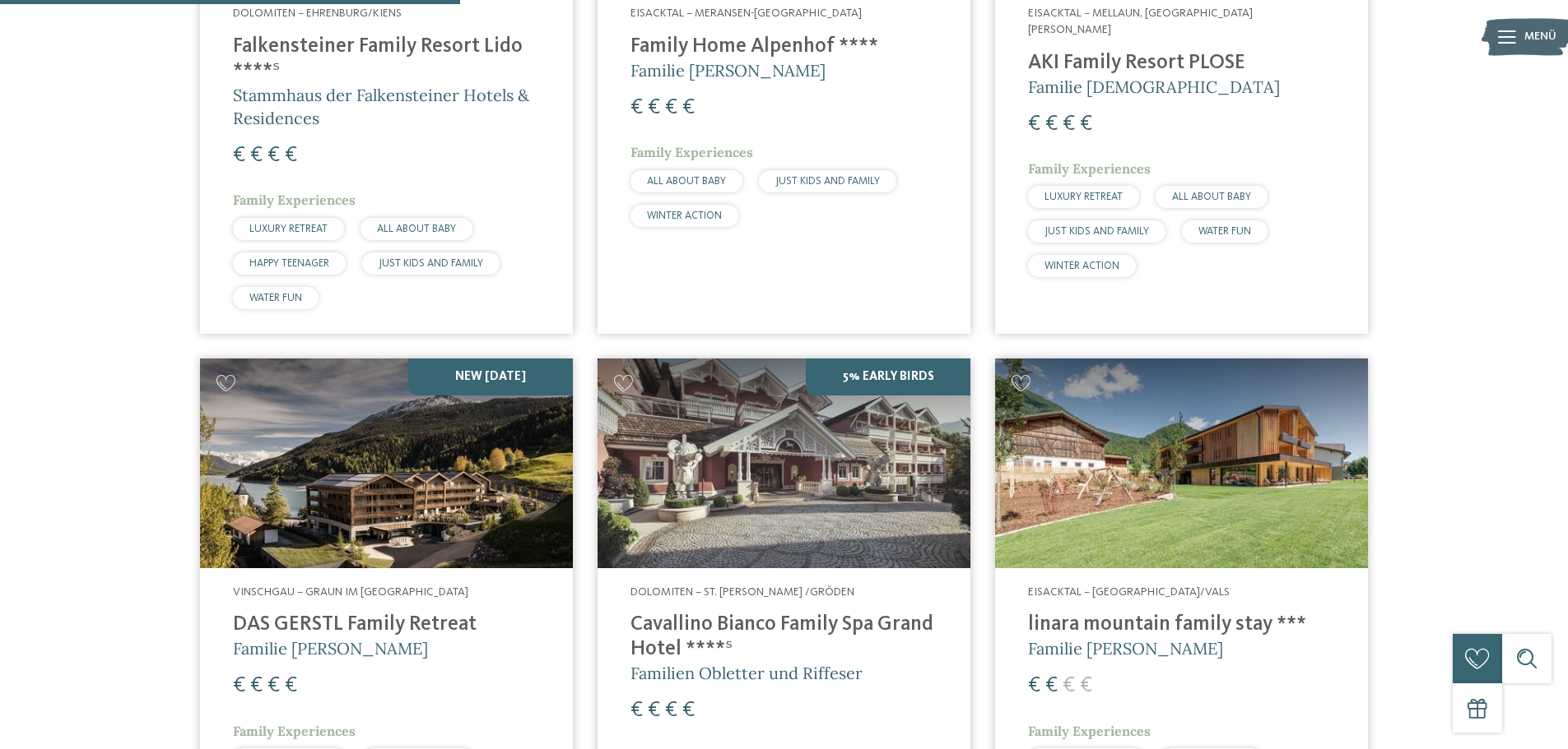
scroll to position [909, 0]
